Goal: Task Accomplishment & Management: Use online tool/utility

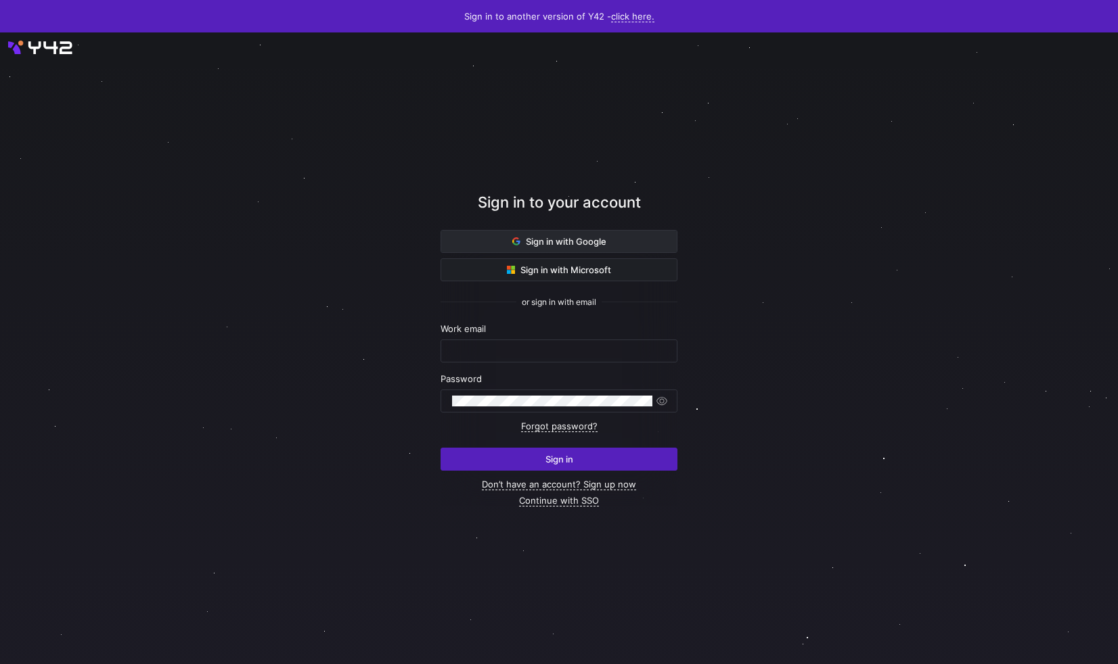
click at [502, 245] on span at bounding box center [558, 242] width 235 height 22
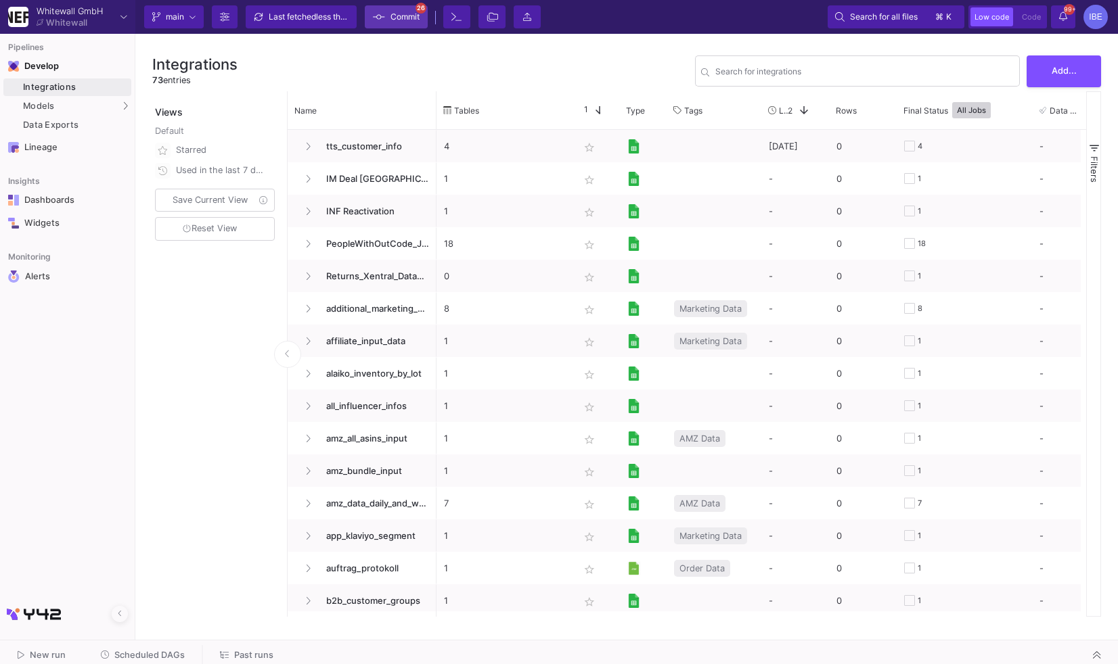
click at [400, 22] on span "Commit" at bounding box center [404, 17] width 29 height 20
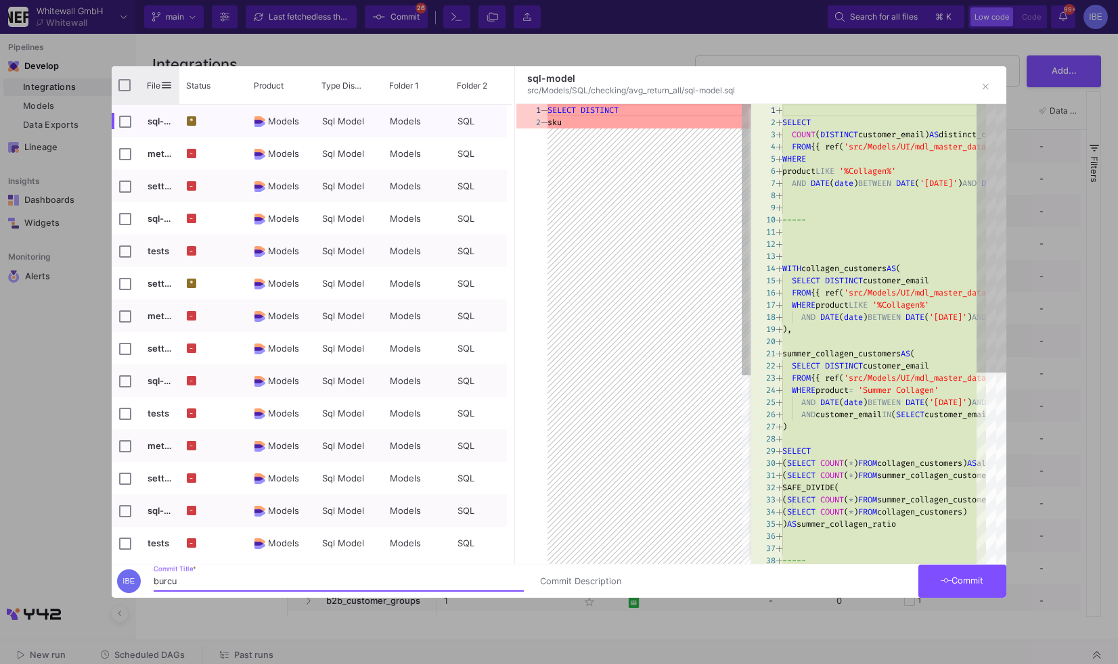
type input "burcu"
click at [127, 93] on div "File" at bounding box center [146, 85] width 68 height 38
click at [124, 85] on input "Press Space to toggle all rows selection (unchecked)" at bounding box center [124, 85] width 12 height 12
checkbox input "true"
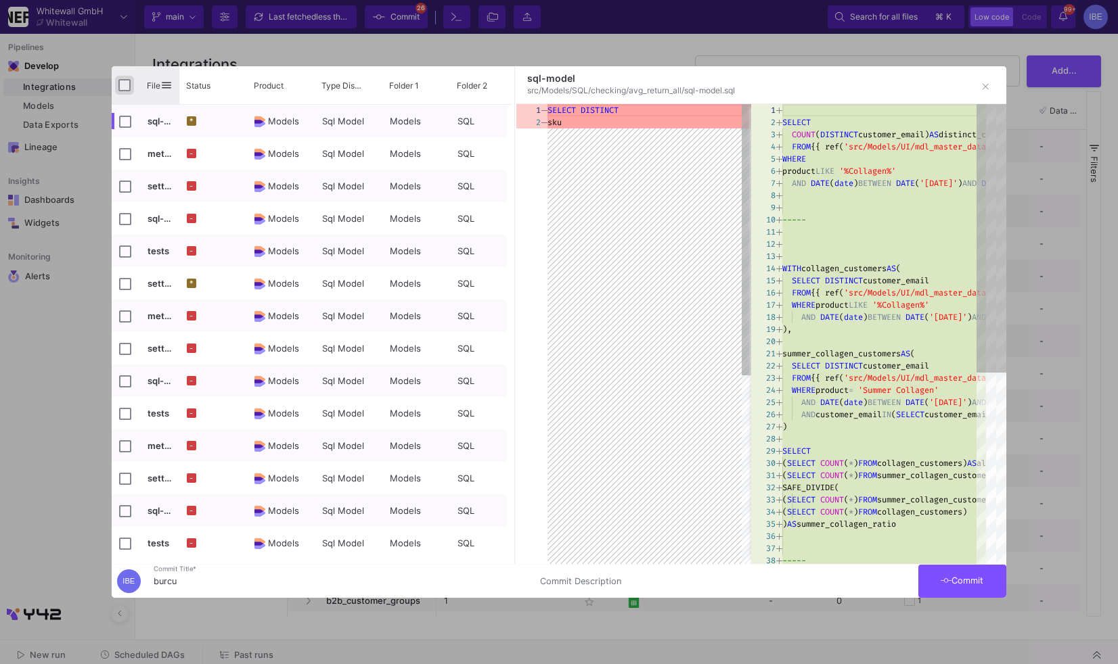
checkbox input "true"
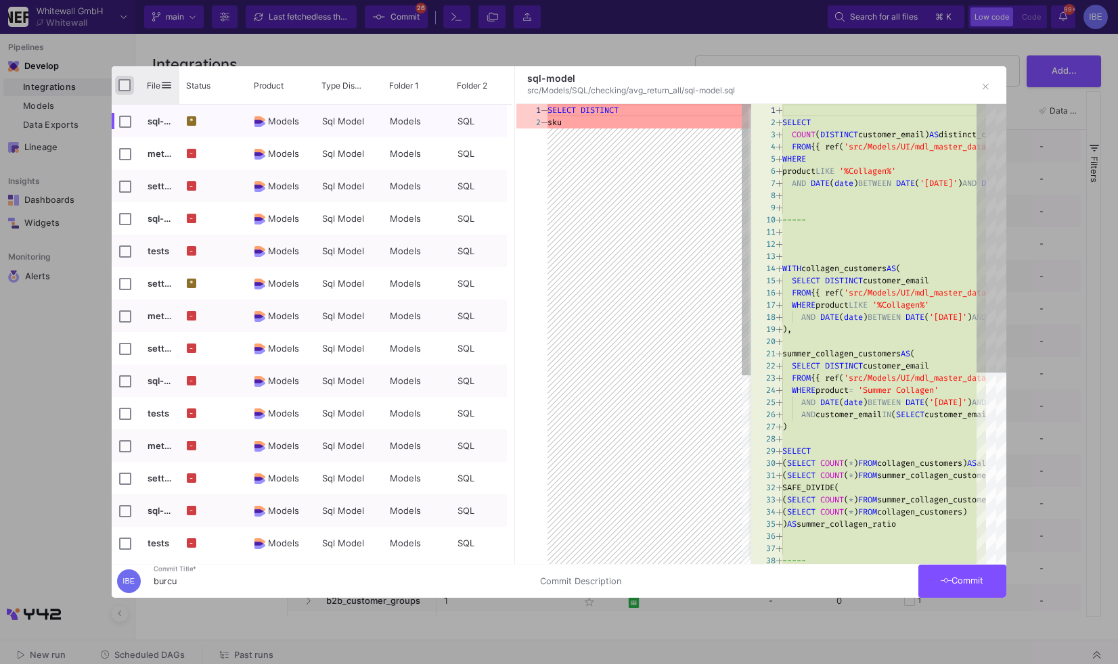
checkbox input "true"
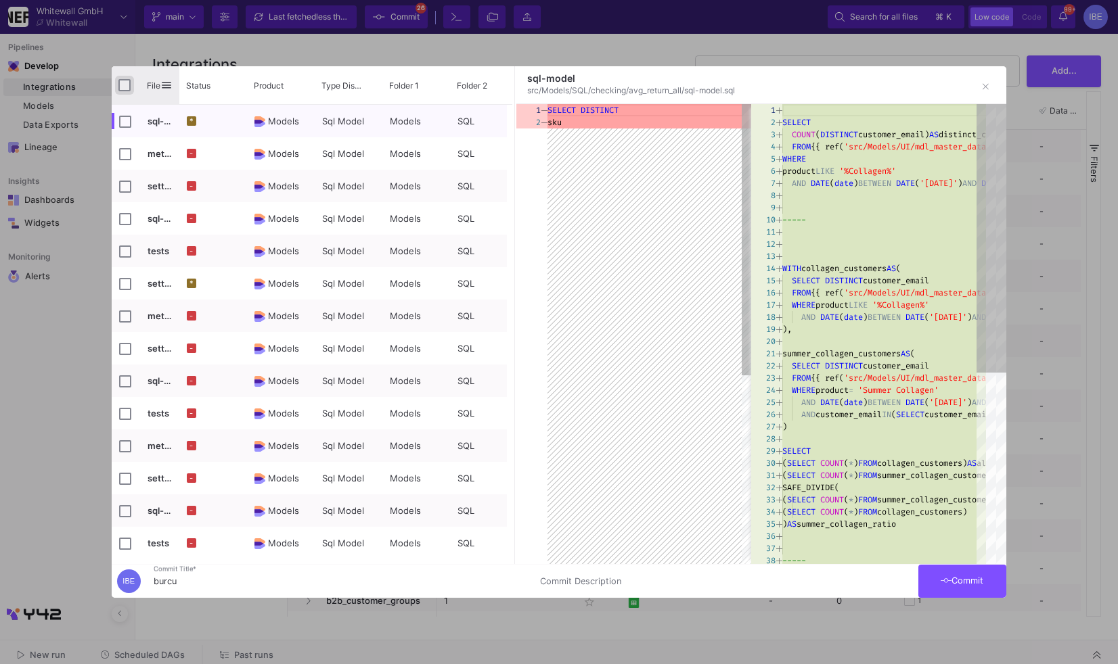
checkbox input "true"
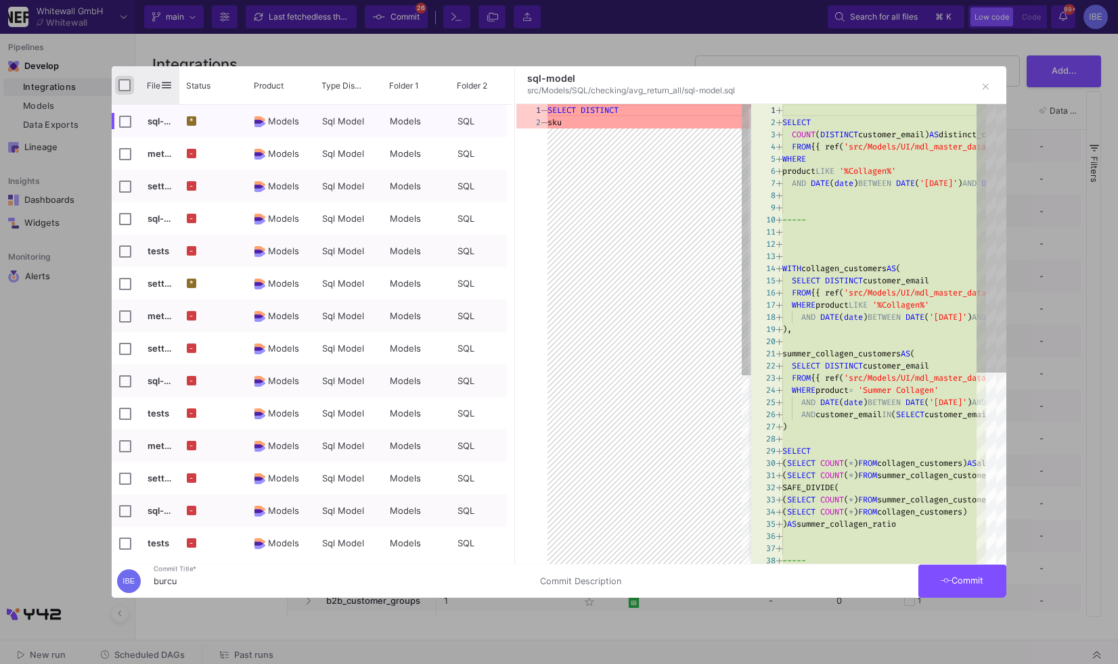
checkbox input "true"
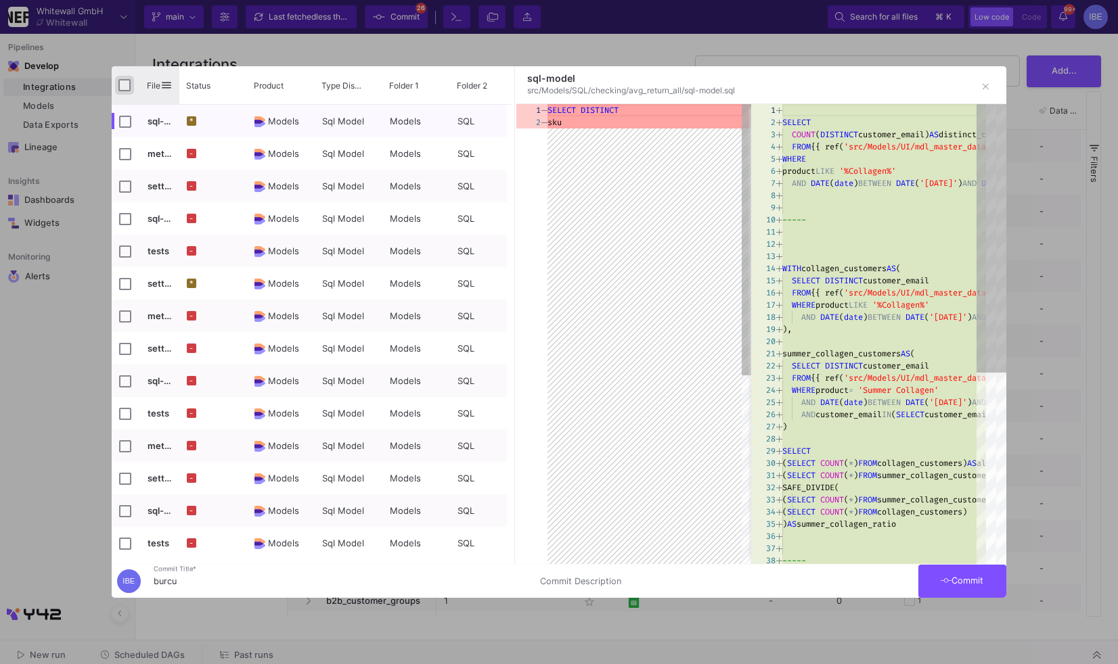
checkbox input "true"
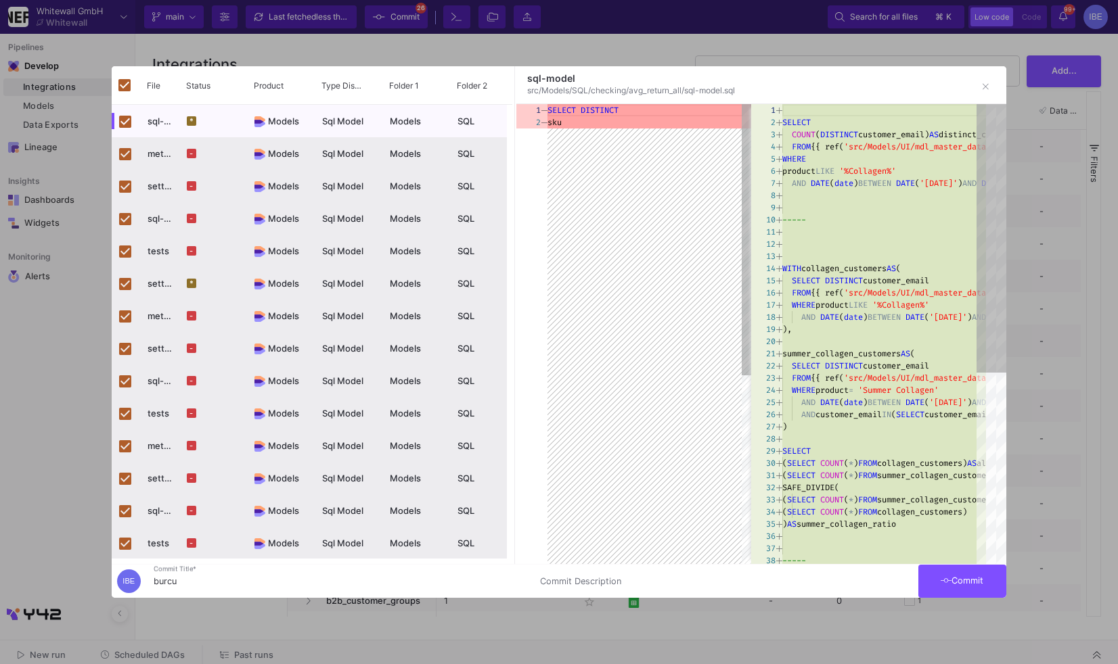
click at [948, 590] on button "Commit" at bounding box center [962, 581] width 88 height 33
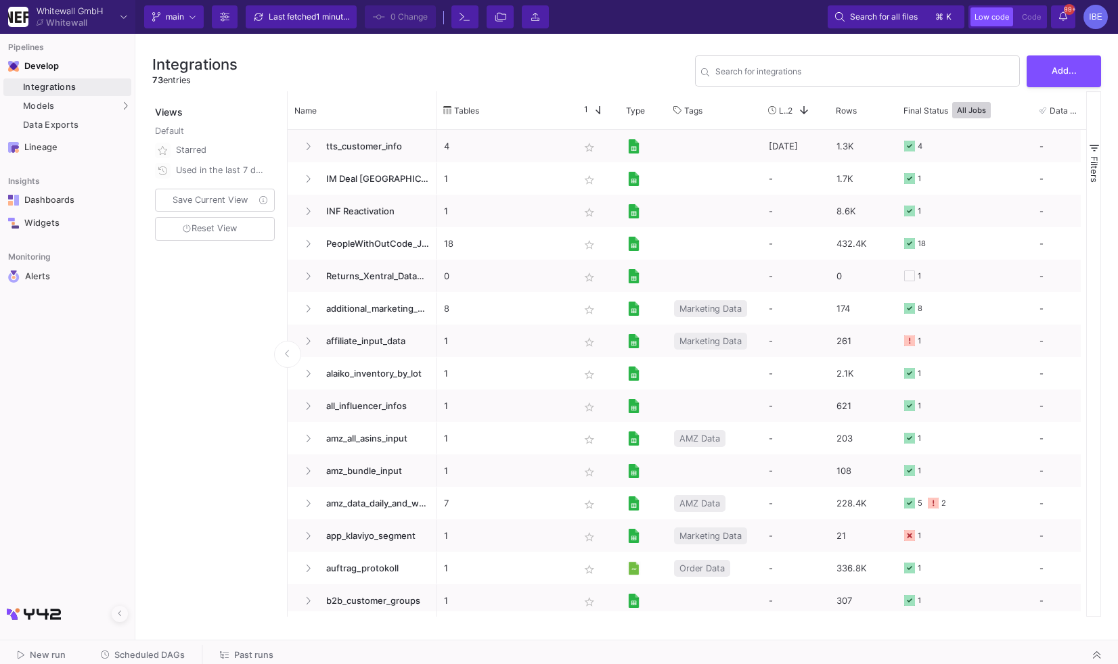
click at [131, 655] on span "Scheduled DAGs" at bounding box center [149, 655] width 70 height 10
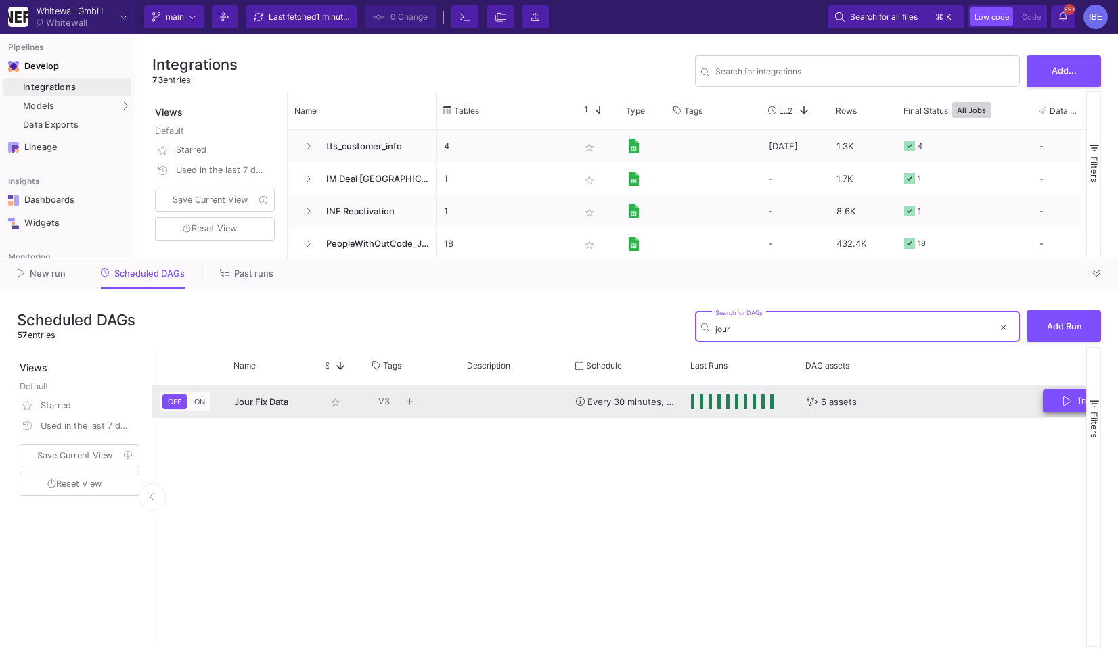
type input "jour"
click at [1053, 405] on button "Trigger Run" at bounding box center [1093, 402] width 102 height 24
click at [517, 400] on div "Press SPACE to select this row." at bounding box center [514, 402] width 108 height 32
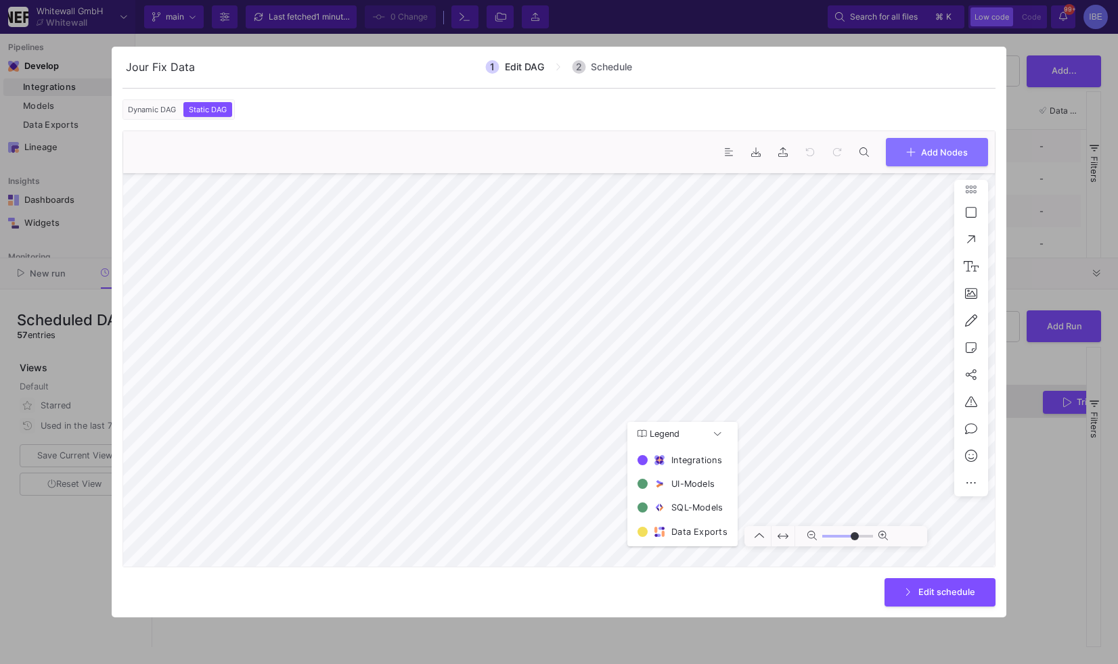
type input "0"
click at [1050, 549] on div at bounding box center [559, 332] width 1118 height 664
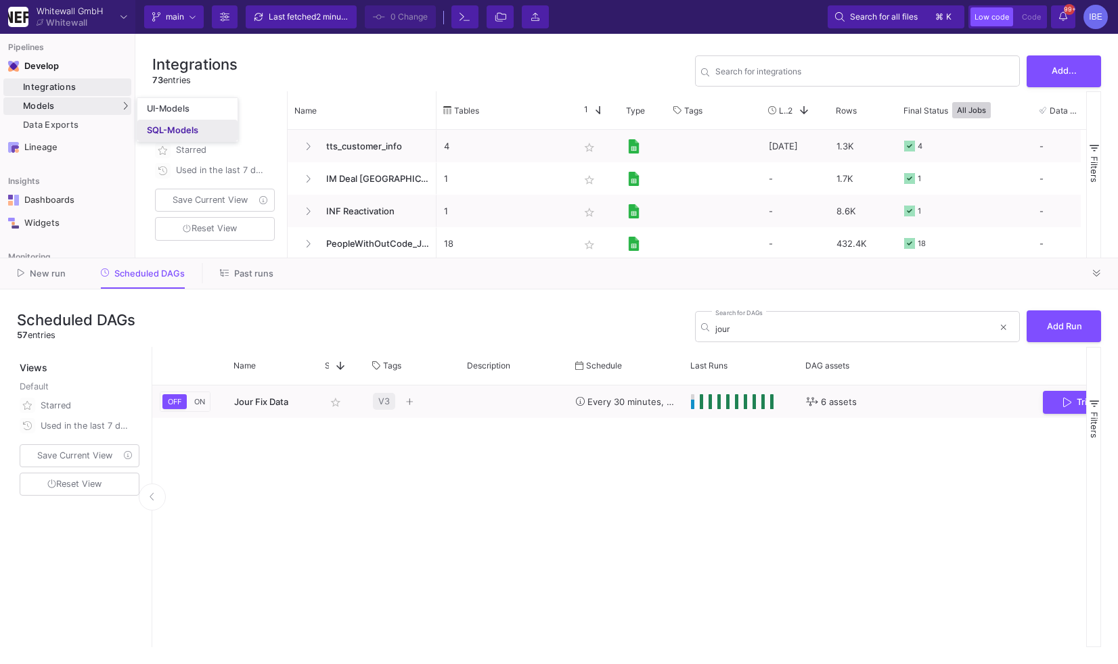
click at [189, 125] on div "SQL-Models" at bounding box center [172, 130] width 51 height 11
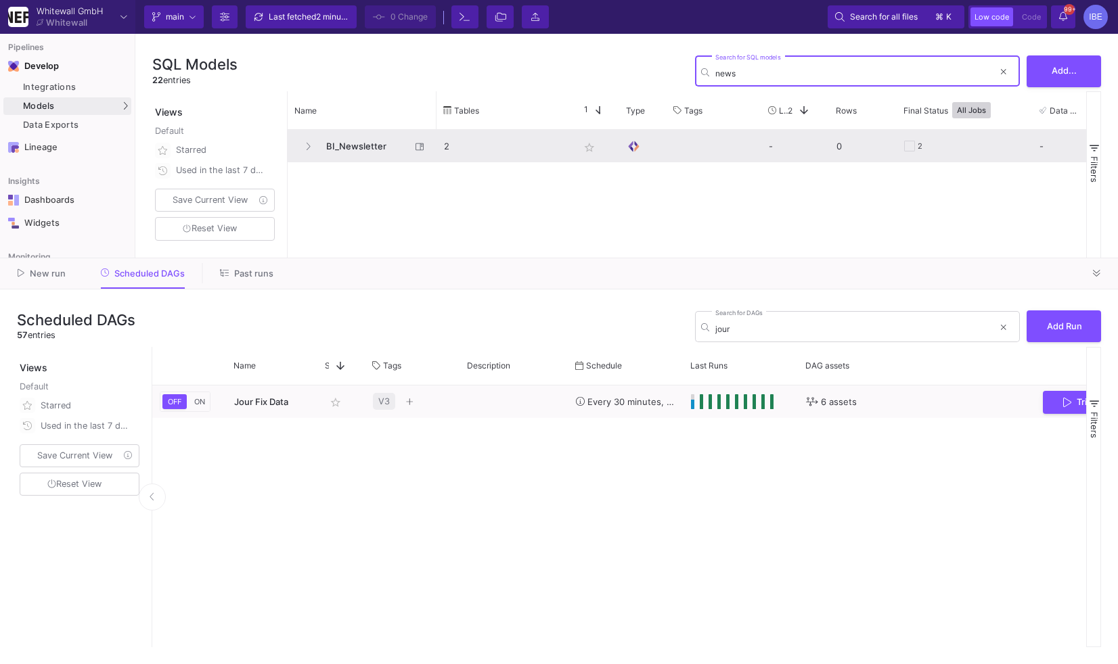
type input "news"
click at [341, 158] on span "BI_Newsletter" at bounding box center [364, 147] width 93 height 32
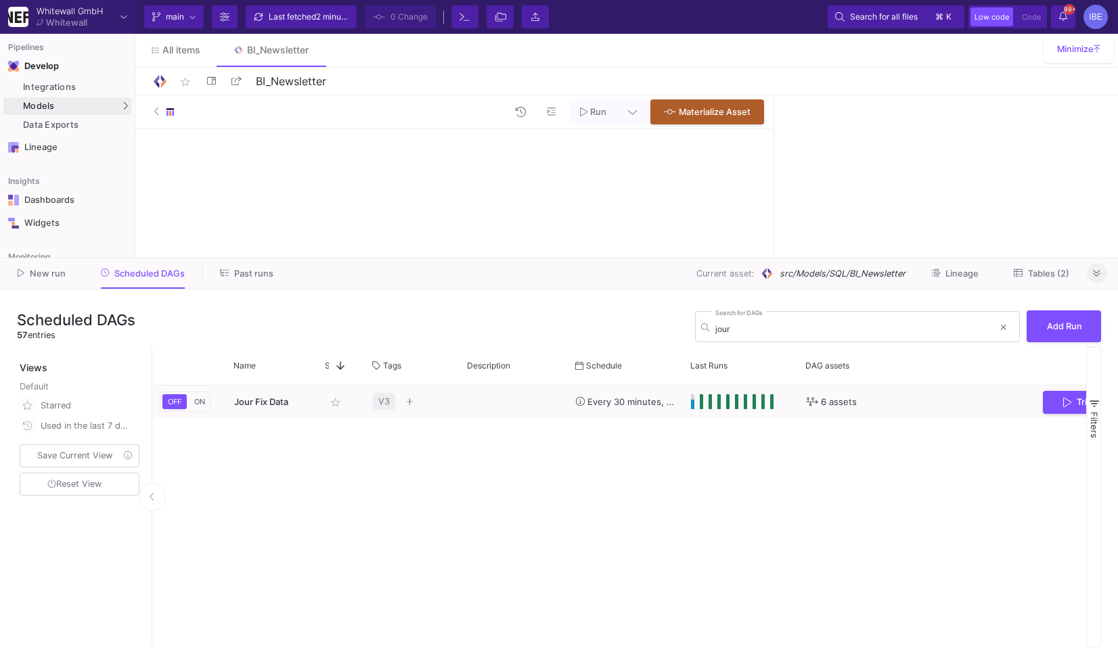
click at [1103, 271] on button at bounding box center [1096, 273] width 20 height 20
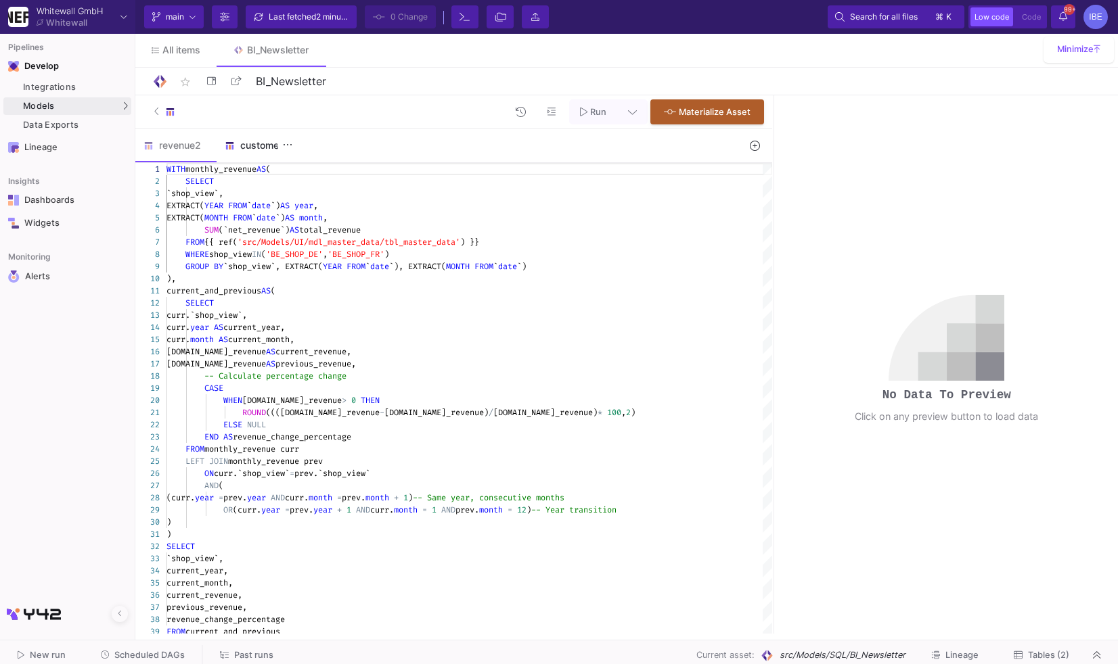
click at [244, 156] on div "customer2" at bounding box center [256, 145] width 81 height 32
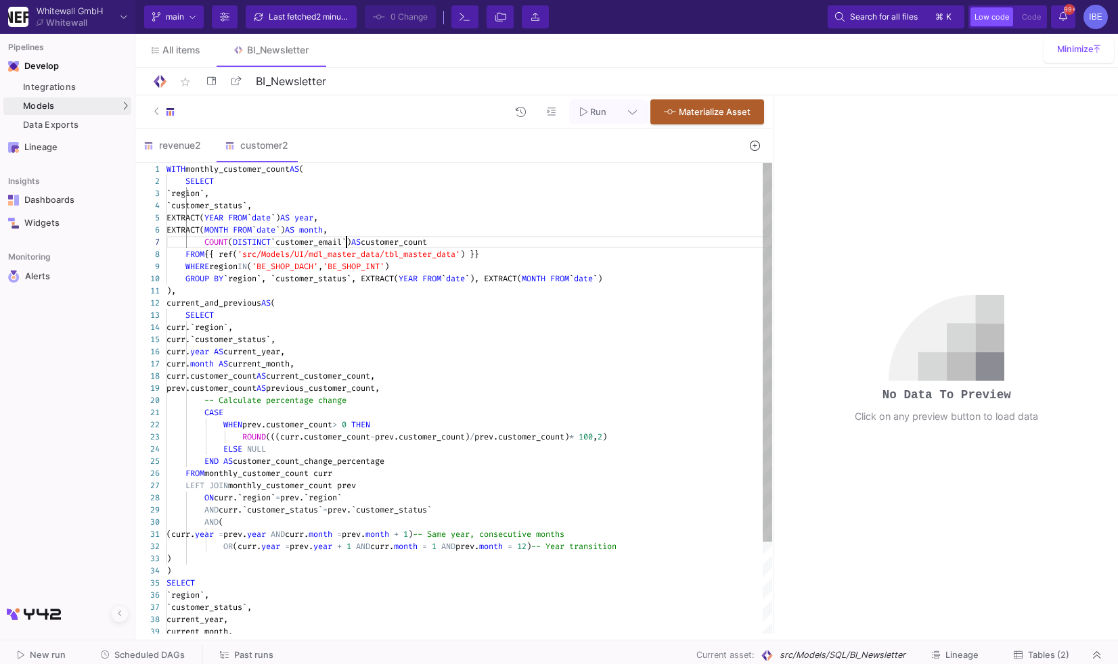
click at [348, 243] on span "`customer_email`)" at bounding box center [311, 242] width 81 height 11
type textarea "WITH monthly_customer_count AS ( SELECT `region`, `customer_status`, EXTRACT(YE…"
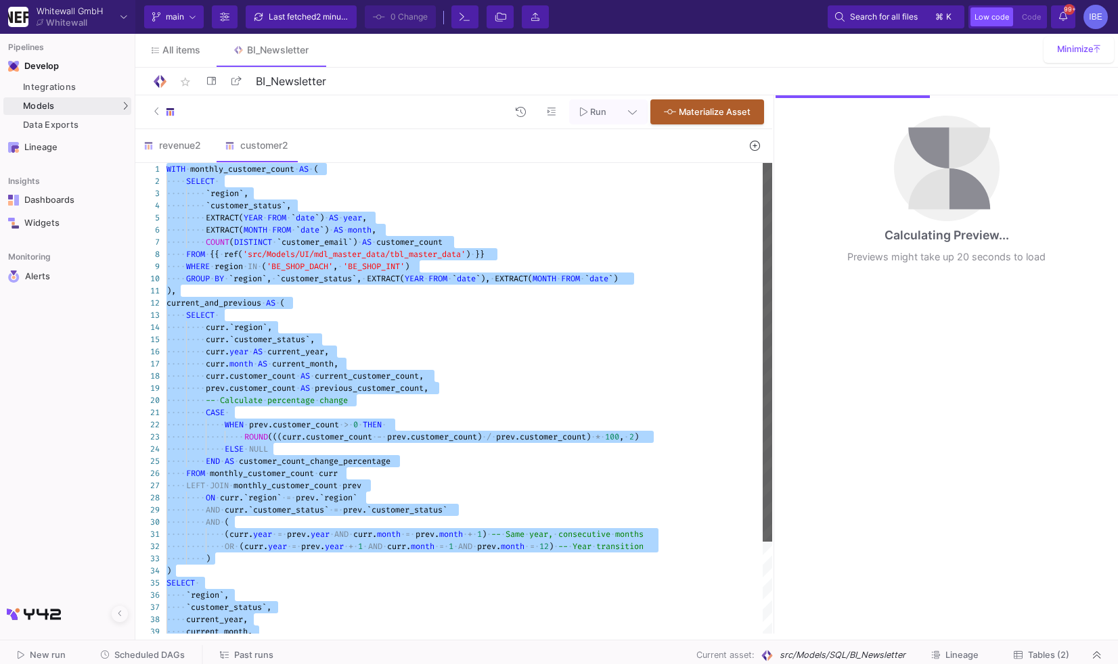
drag, startPoint x: 771, startPoint y: 342, endPoint x: 746, endPoint y: 337, distance: 24.8
click at [746, 337] on div "WITH · monthly_customer_count · AS · ( ···· SELECT · ···· ···· `region`, ···· ·…" at bounding box center [468, 398] width 605 height 471
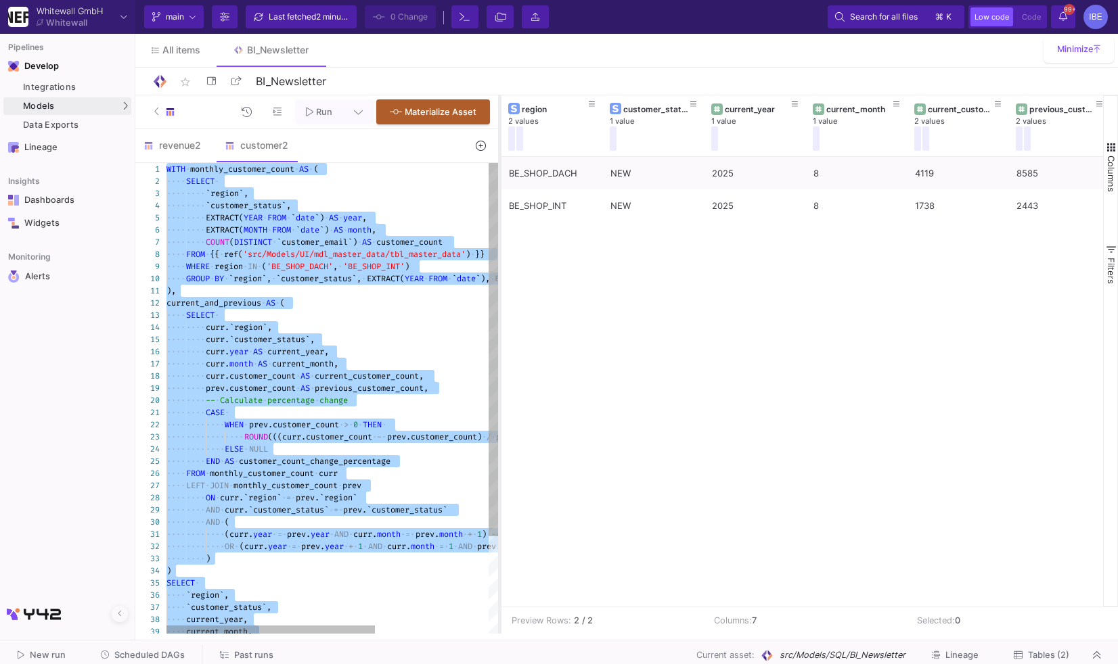
drag, startPoint x: 773, startPoint y: 338, endPoint x: 499, endPoint y: 305, distance: 275.9
click at [499, 305] on div at bounding box center [499, 364] width 3 height 538
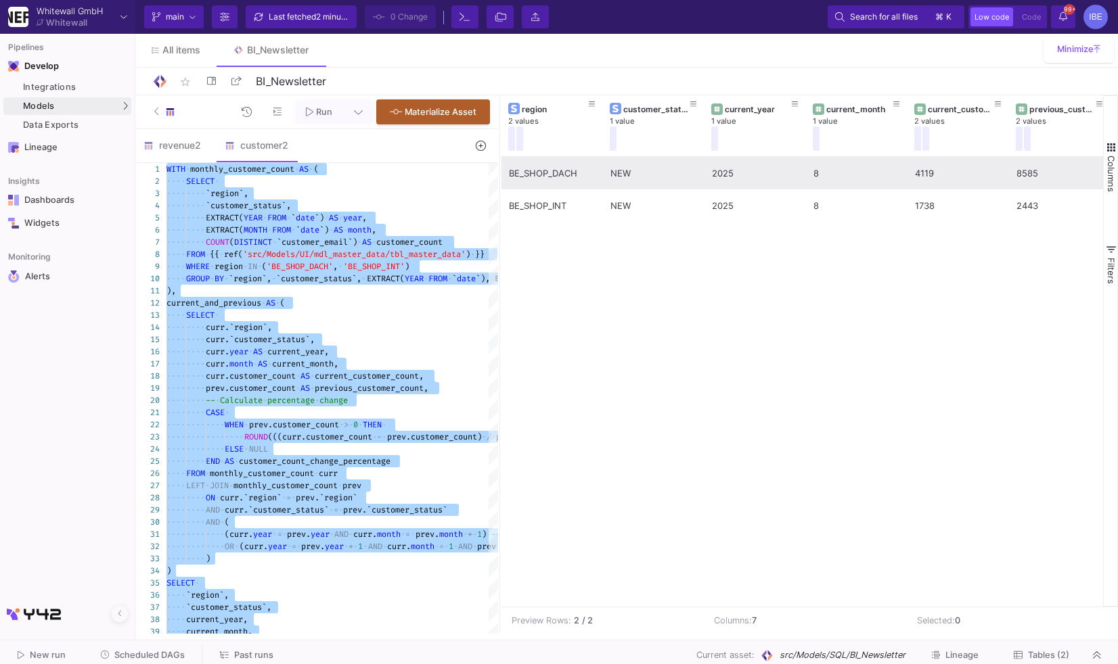
click at [930, 169] on div "4119" at bounding box center [958, 174] width 87 height 32
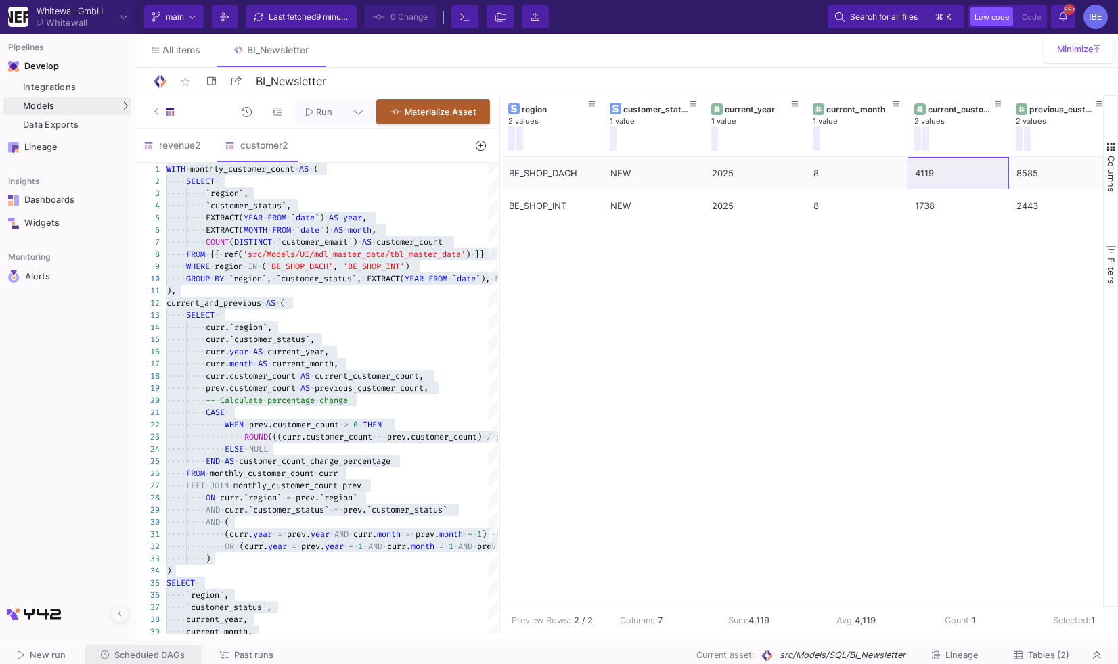
click at [141, 657] on span "Scheduled DAGs" at bounding box center [149, 655] width 70 height 10
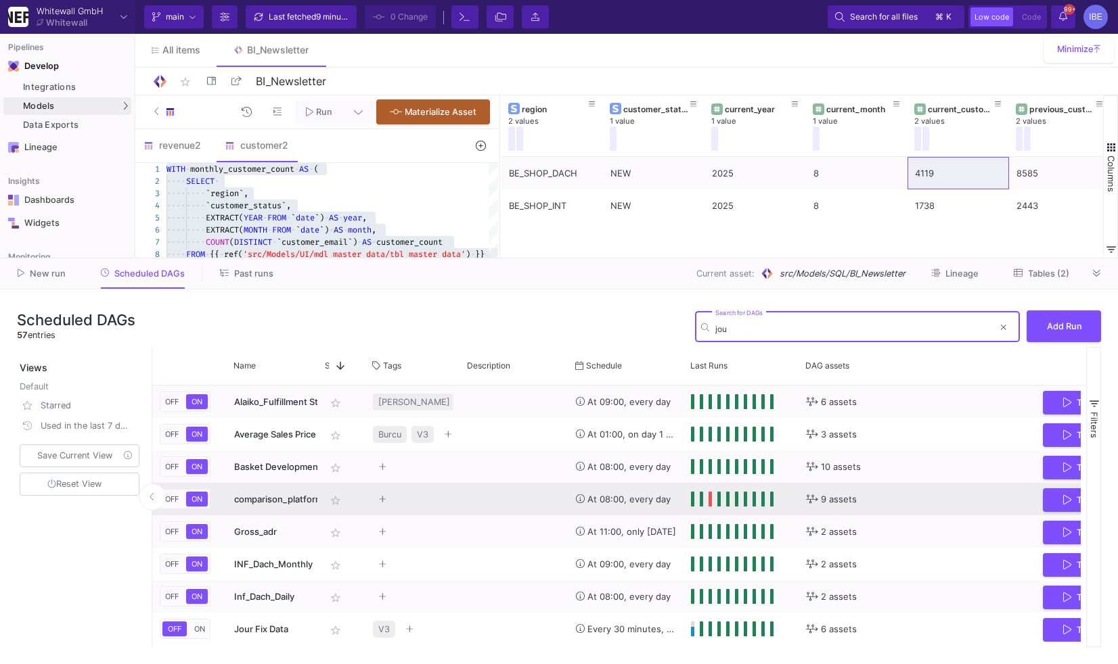
type input "jour"
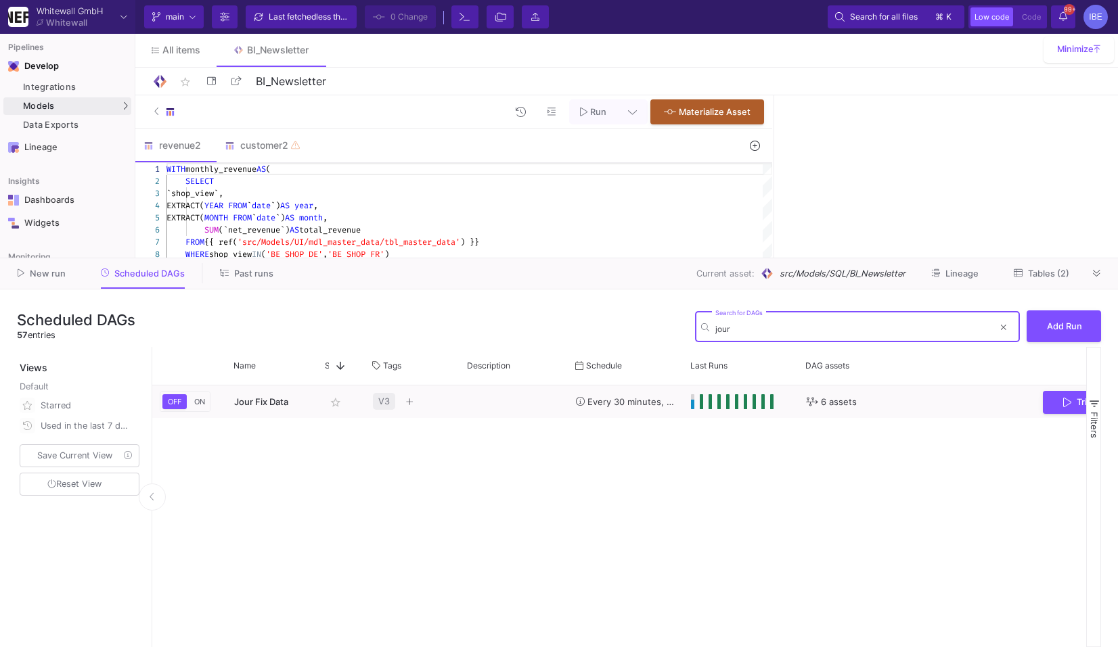
type input "jour"
